Goal: Task Accomplishment & Management: Use online tool/utility

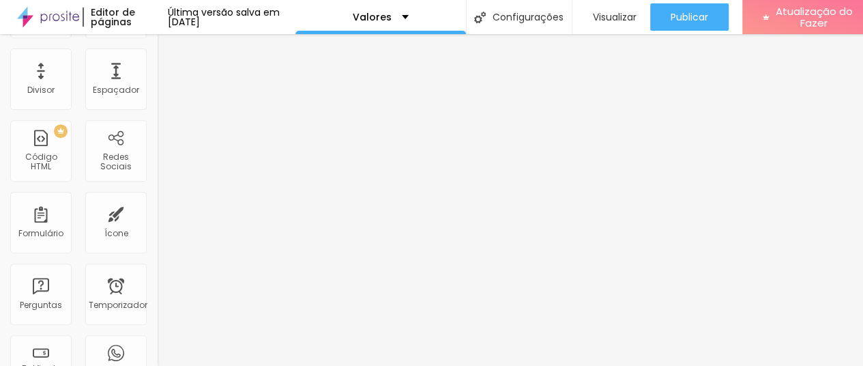
scroll to position [273, 0]
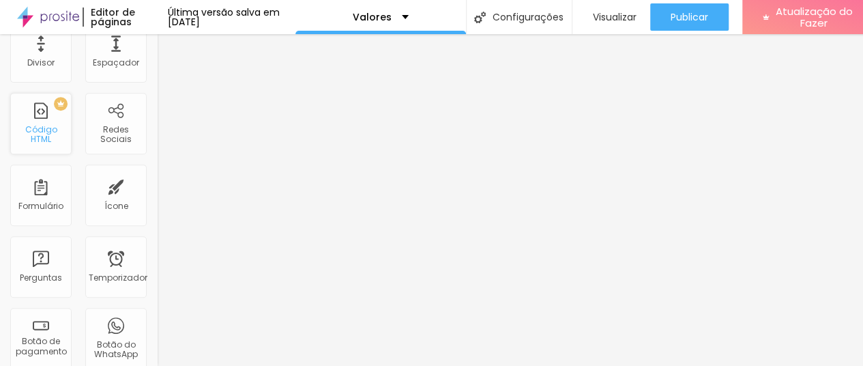
click at [50, 137] on font "Código HTML" at bounding box center [41, 134] width 32 height 21
click at [45, 121] on div "PREMIUM Código HTML" at bounding box center [40, 123] width 61 height 61
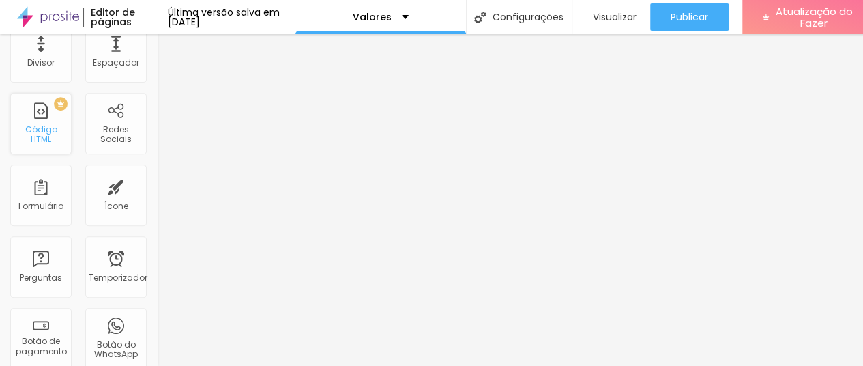
click at [42, 115] on div "PREMIUM Código HTML" at bounding box center [40, 123] width 61 height 61
click at [40, 124] on div "PREMIUM Código HTML" at bounding box center [40, 123] width 61 height 61
click at [40, 134] on font "Código HTML" at bounding box center [41, 134] width 32 height 21
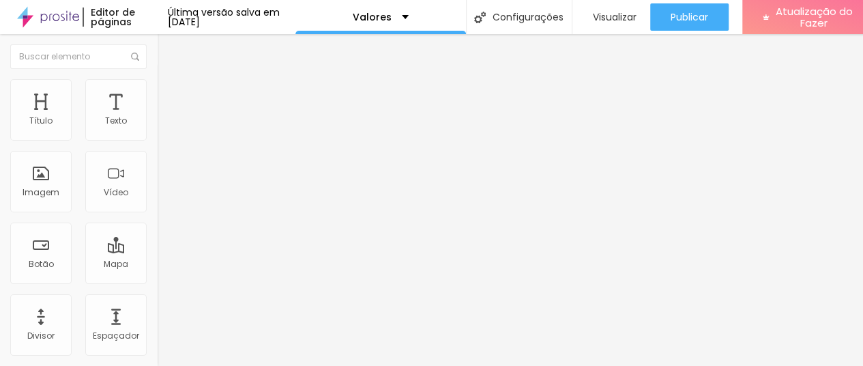
scroll to position [205, 0]
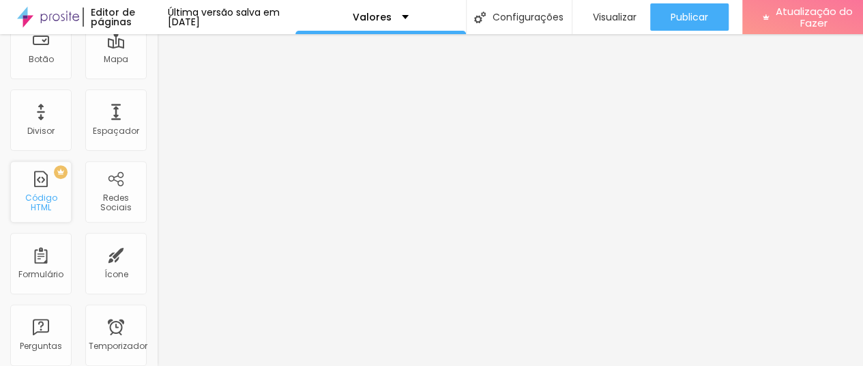
drag, startPoint x: 39, startPoint y: 192, endPoint x: 27, endPoint y: 192, distance: 11.6
click at [27, 192] on div "PREMIUM Código HTML" at bounding box center [40, 191] width 61 height 61
click at [34, 199] on font "Código HTML" at bounding box center [41, 202] width 32 height 21
click at [38, 202] on font "Código HTML" at bounding box center [41, 202] width 32 height 21
click at [45, 205] on font "Código HTML" at bounding box center [41, 202] width 32 height 21
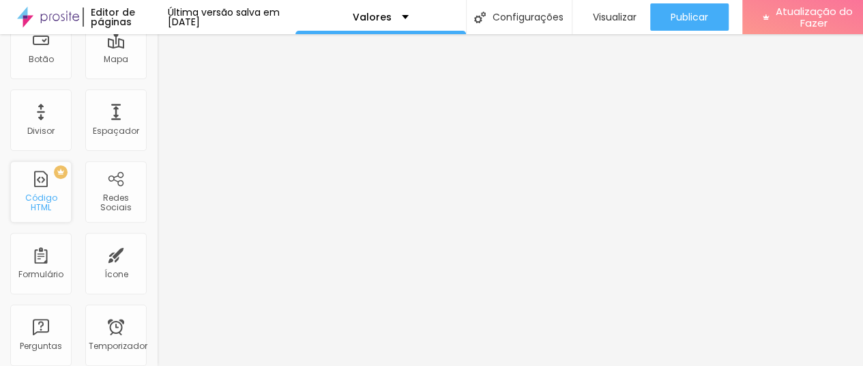
click at [57, 204] on font "Código HTML" at bounding box center [41, 202] width 32 height 21
click at [60, 173] on span "PREMIUM" at bounding box center [41, 171] width 46 height 5
click at [52, 176] on div "PREMIUM" at bounding box center [38, 172] width 60 height 14
click at [45, 188] on div "PREMIUM Código HTML" at bounding box center [40, 191] width 61 height 61
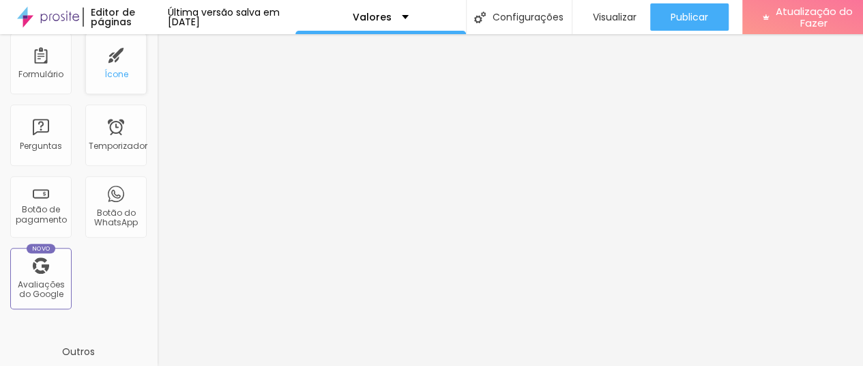
scroll to position [410, 0]
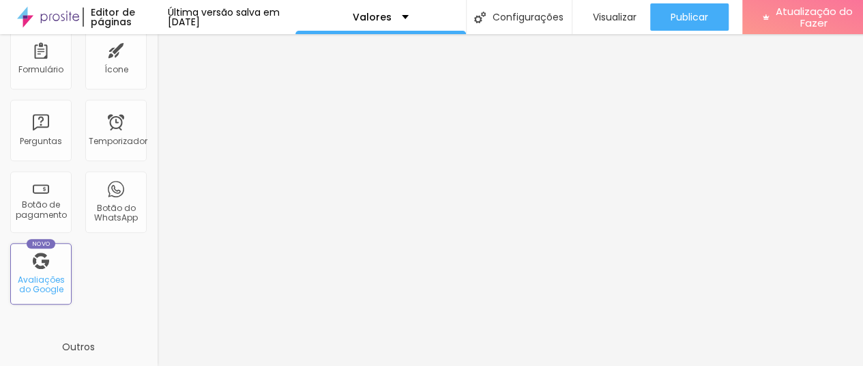
click at [51, 261] on div "Novo Avaliações do Google" at bounding box center [40, 273] width 61 height 61
click at [36, 293] on font "Avaliações do Google" at bounding box center [41, 284] width 47 height 21
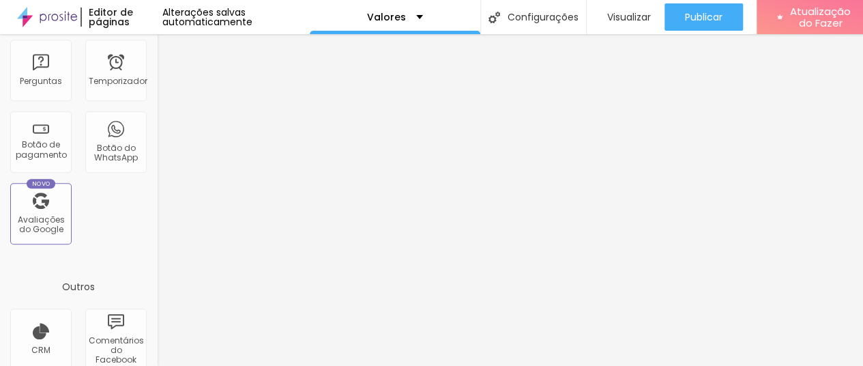
scroll to position [478, 0]
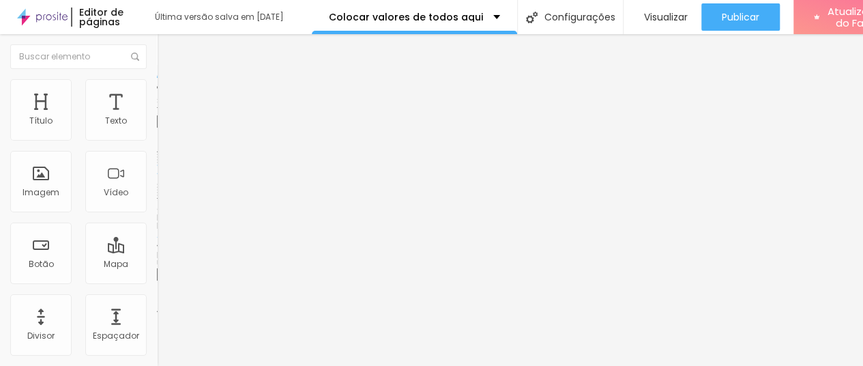
click at [157, 281] on input "https://fernandalattmann1.alboompro.com/testeee" at bounding box center [239, 275] width 164 height 14
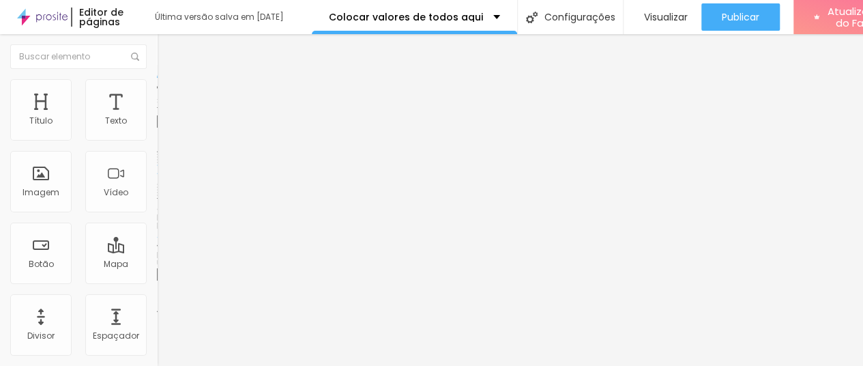
click at [157, 281] on input "https://fernandalattmann1.alboompro.com/testeee" at bounding box center [239, 275] width 164 height 14
paste input "fernandalattmann1-alboompro-com/colocar-valores-de-todos-aqui"
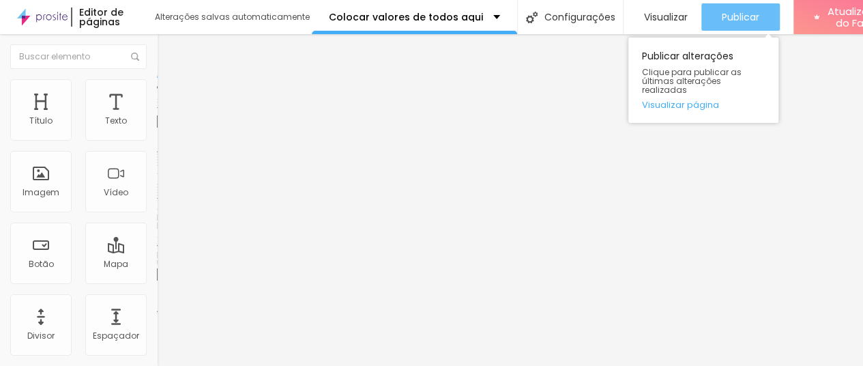
type input "https://fernandalattmann1.alboompro.com/fernandalattmann1-alboompro-com/colocar…"
click at [710, 17] on button "Publicar" at bounding box center [741, 16] width 78 height 27
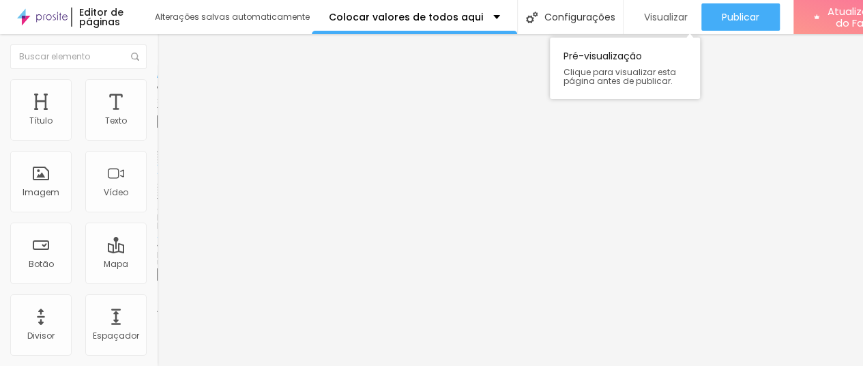
click at [637, 20] on div "Visualizar" at bounding box center [662, 18] width 51 height 12
click at [157, 281] on input "https://" at bounding box center [239, 275] width 164 height 14
paste input "https://fernandalattmann1.alboompro.com/copia-de-smash-the-cake"
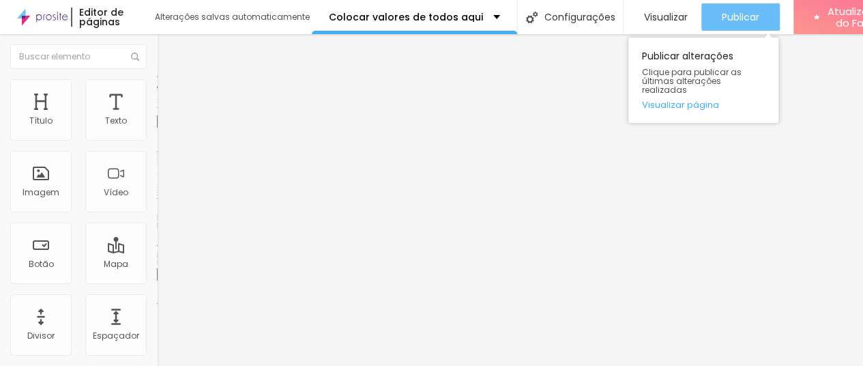
type input "https://https://fernandalattmann1.alboompro.com/copia-de-smash-the-cake"
click at [722, 12] on font "Publicar" at bounding box center [741, 17] width 38 height 14
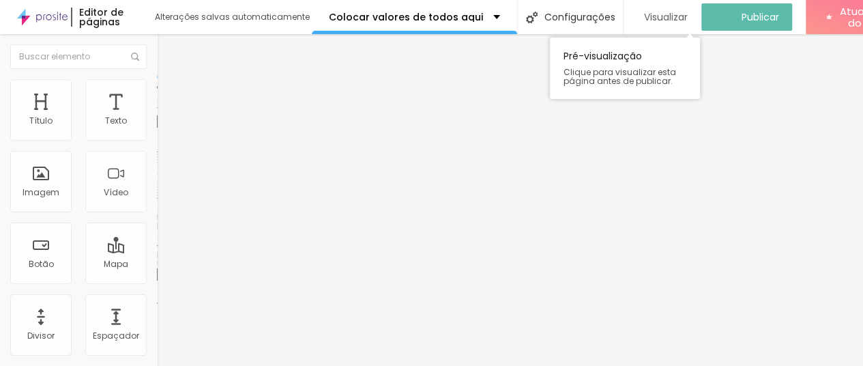
click at [644, 14] on font "Visualizar" at bounding box center [666, 17] width 44 height 14
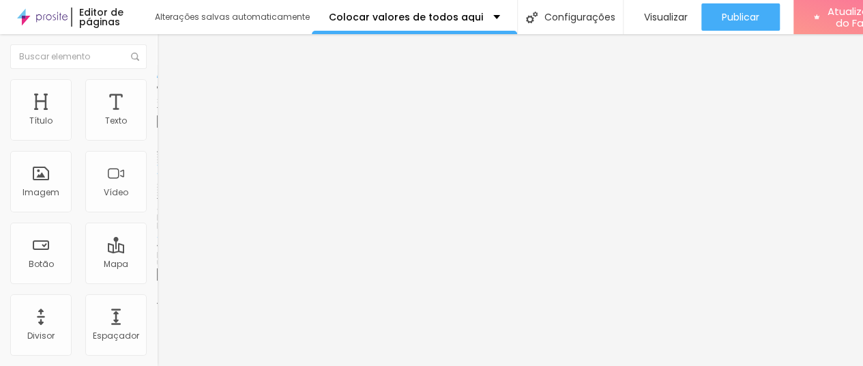
click at [157, 298] on div at bounding box center [235, 298] width 157 height 0
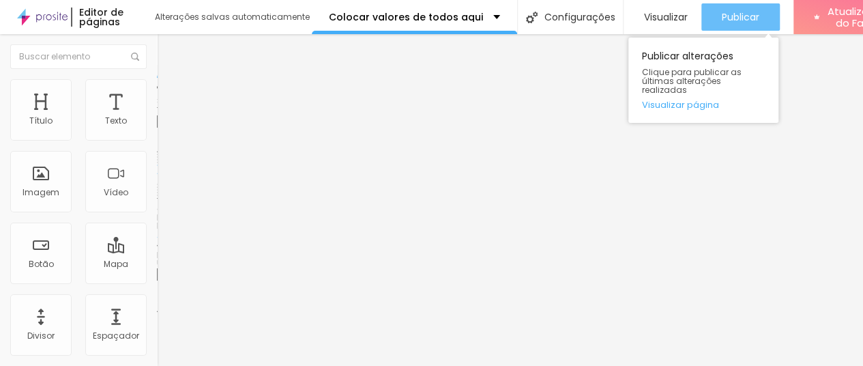
click at [710, 18] on button "Publicar" at bounding box center [741, 16] width 78 height 27
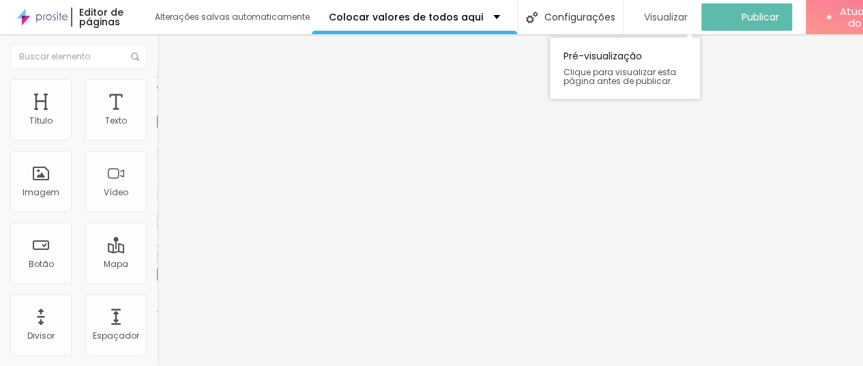
click at [659, 14] on font "Visualizar" at bounding box center [666, 17] width 44 height 14
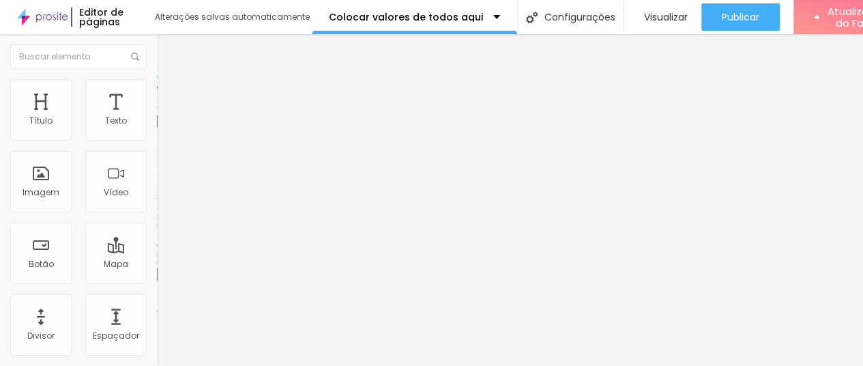
click at [157, 281] on input "https://https://fernandalattmann1.alboompro.com/copia-de-smash-the-cake" at bounding box center [239, 275] width 164 height 14
paste input "https://fernandalattmann1.alboompro.com/copia-de-smash-the-cake"
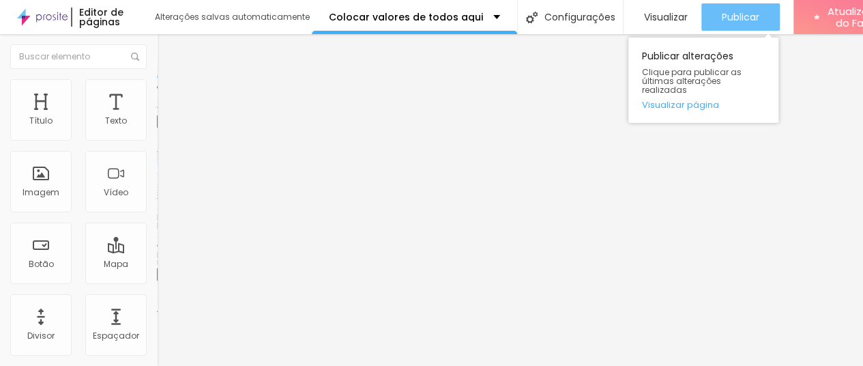
type input "https://fernandalattmann1.alboompro.com/copia-de-smash-the-cake"
click at [710, 17] on button "Publicar" at bounding box center [741, 16] width 78 height 27
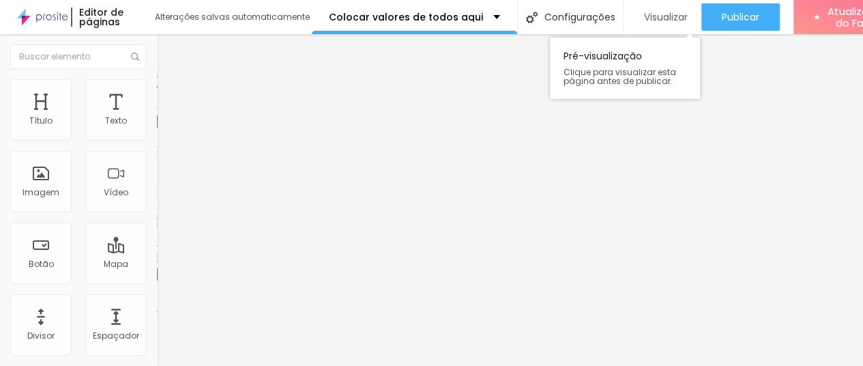
click at [659, 23] on font "Visualizar" at bounding box center [666, 17] width 44 height 14
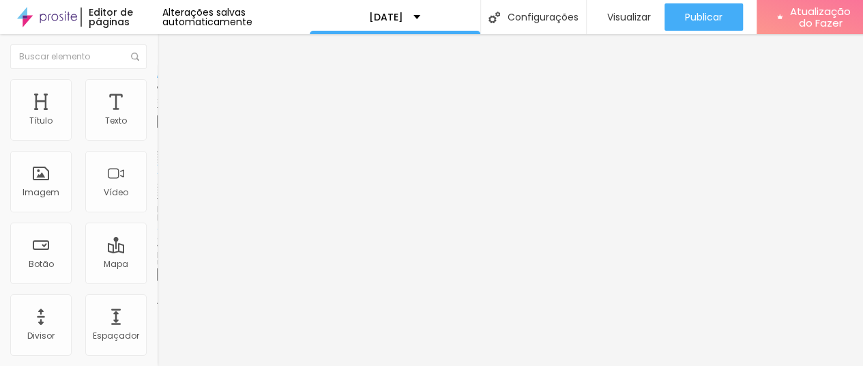
click at [157, 298] on div at bounding box center [235, 298] width 157 height 0
click at [157, 279] on input "[URL][DOMAIN_NAME][PHONE_NUMBER]." at bounding box center [239, 275] width 164 height 14
paste input "<!-- Google Calendar Appointment Scheduling begin --> <iframe src="[URL][DOMAIN…"
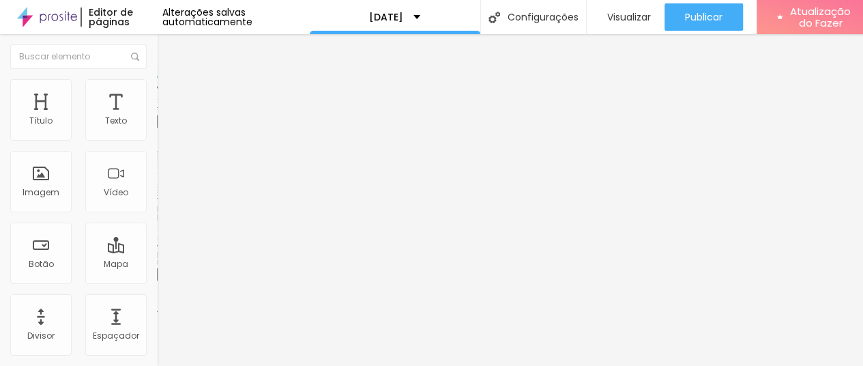
scroll to position [0, 1367]
type input "<!-- Google Calendar Appointment Scheduling begin --> <iframe src="[URL][DOMAIN…"
click at [157, 243] on div "Link" at bounding box center [235, 251] width 157 height 16
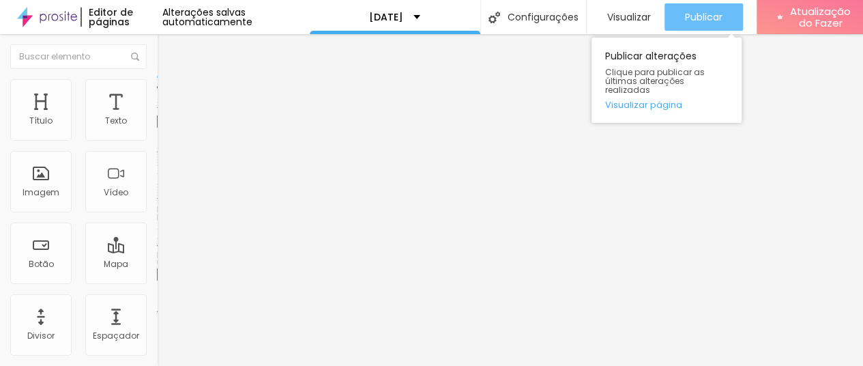
click at [685, 16] on button "Publicar" at bounding box center [704, 16] width 78 height 27
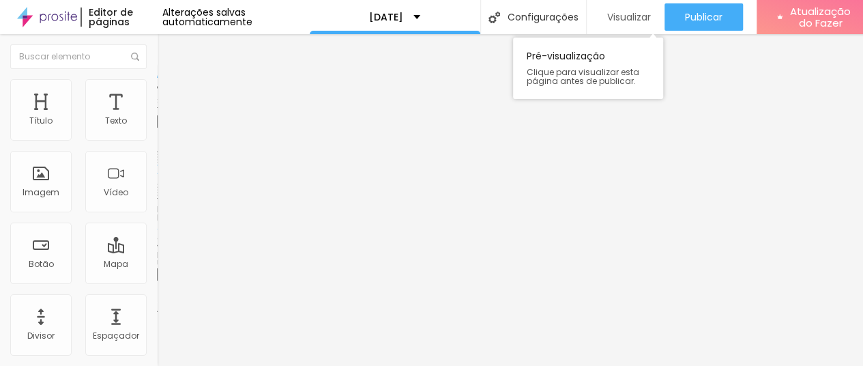
click at [621, 14] on font "Visualizar" at bounding box center [629, 17] width 44 height 14
click at [167, 49] on div "Editar nulo" at bounding box center [202, 49] width 71 height 11
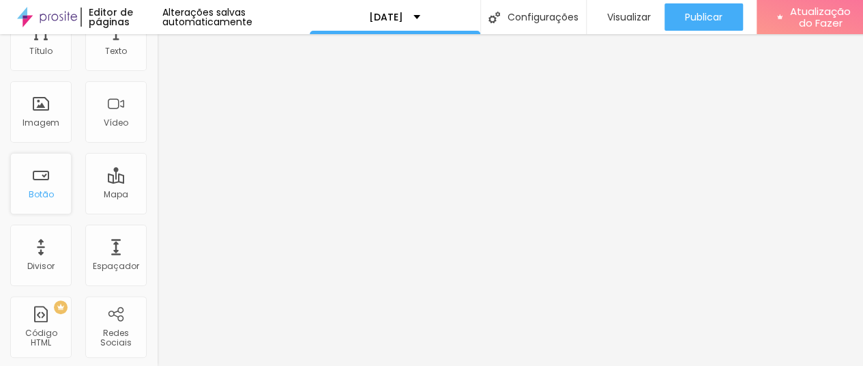
scroll to position [137, 0]
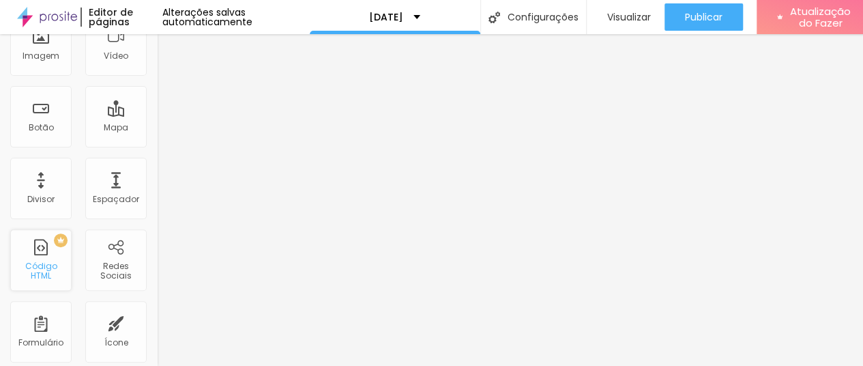
click at [37, 255] on div "PREMIUM Código HTML" at bounding box center [40, 259] width 61 height 61
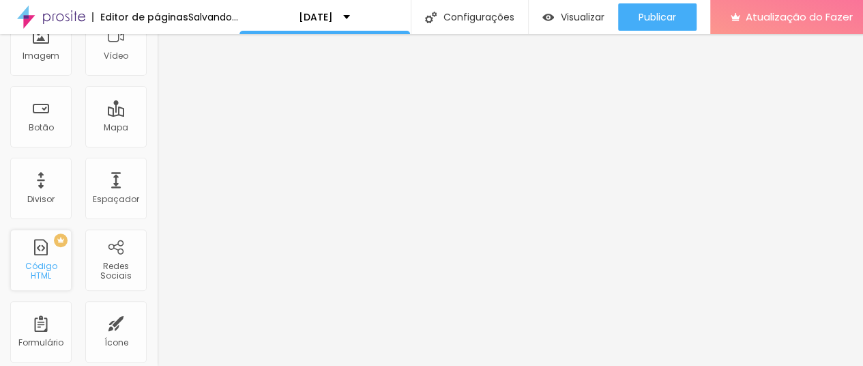
scroll to position [0, 0]
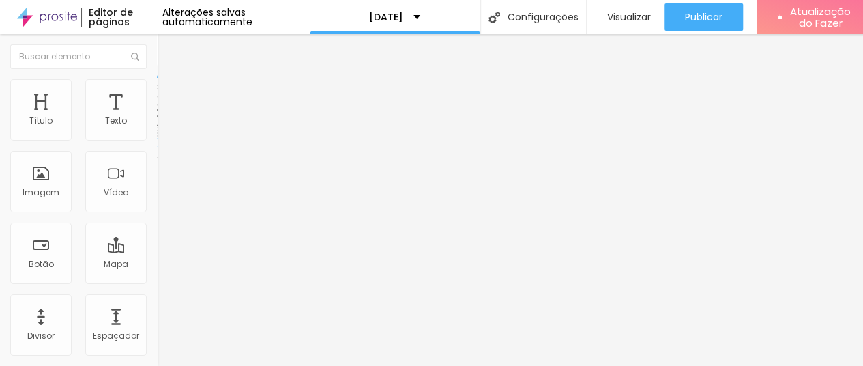
click at [157, 176] on div at bounding box center [235, 172] width 157 height 106
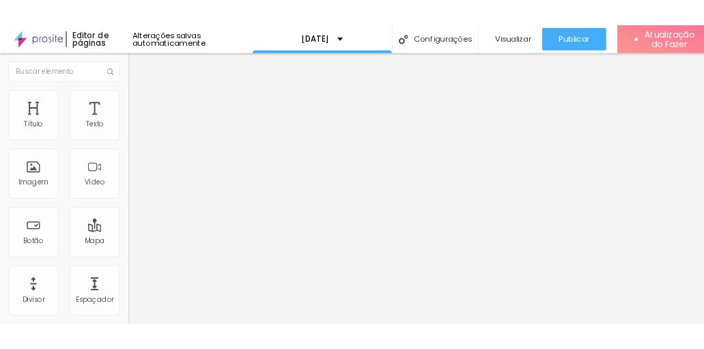
scroll to position [10, 0]
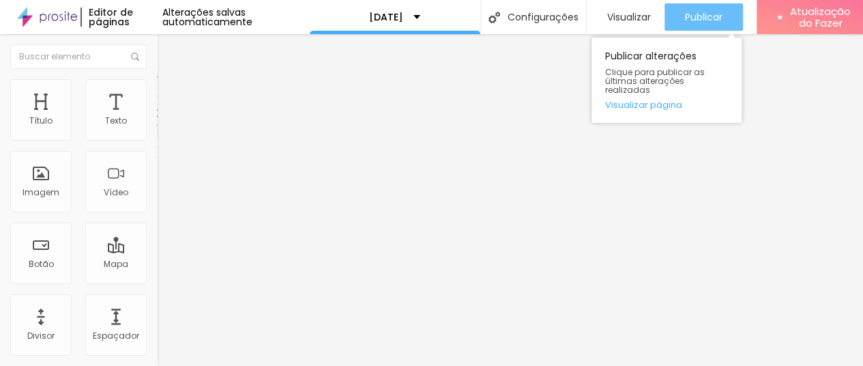
click at [675, 6] on button "Publicar" at bounding box center [704, 16] width 78 height 27
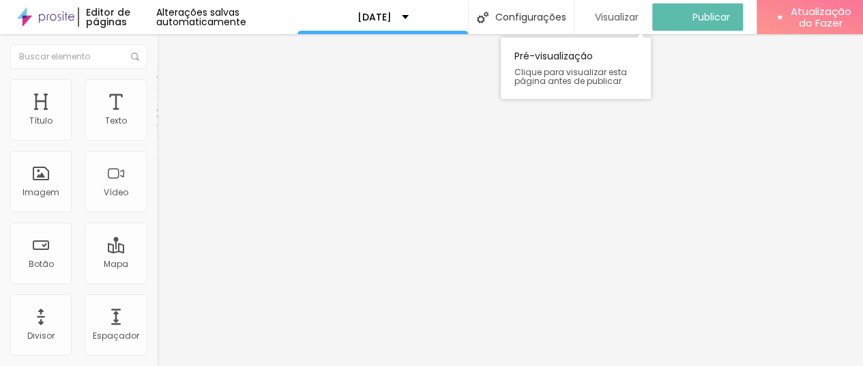
click at [637, 10] on font "Visualizar" at bounding box center [617, 17] width 44 height 14
